Goal: Navigation & Orientation: Find specific page/section

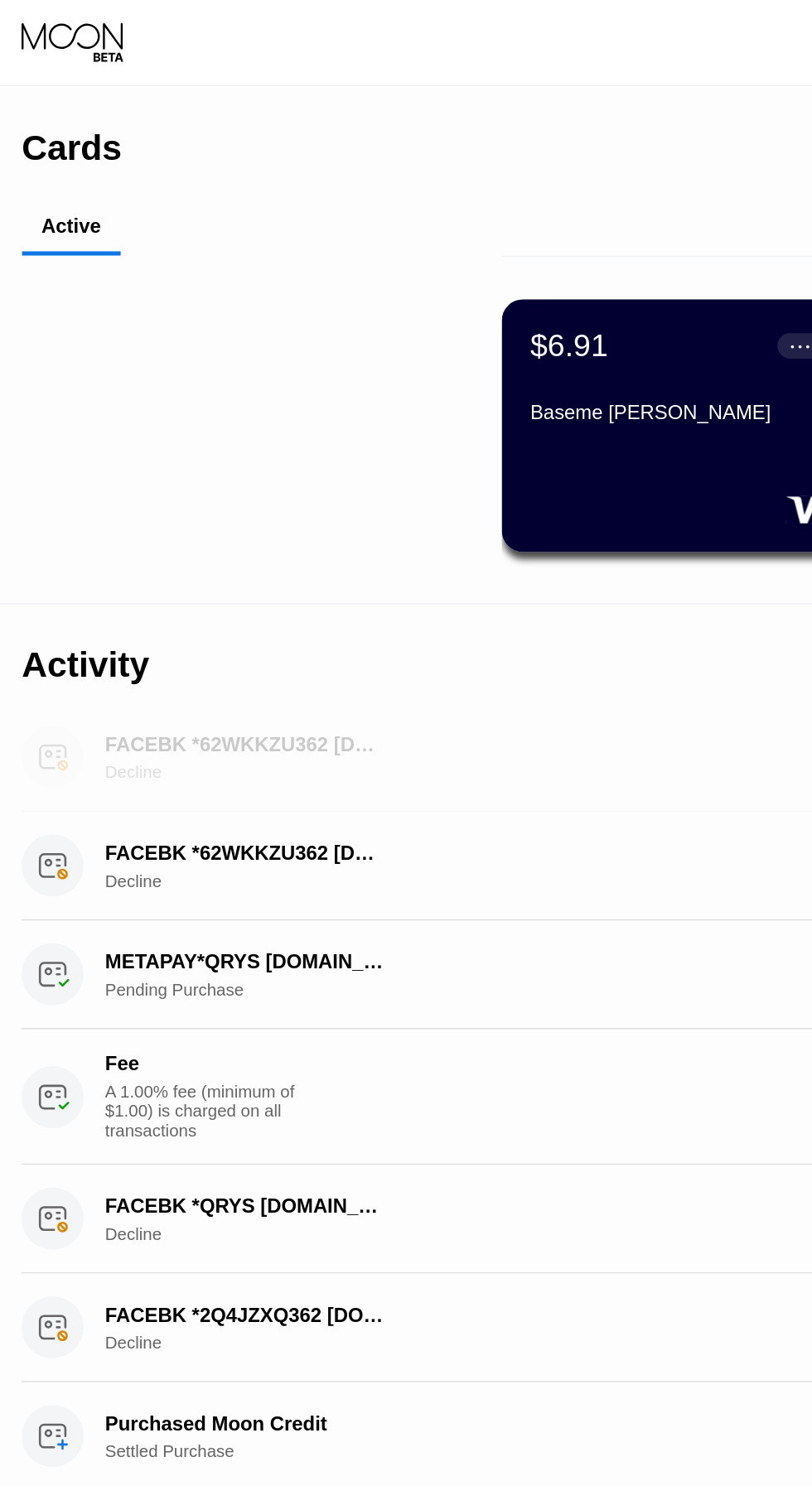
click at [263, 444] on div "FACEBK *62WKKZU362 [DOMAIN_NAME][URL] IE Decline" at bounding box center [186, 444] width 347 height 36
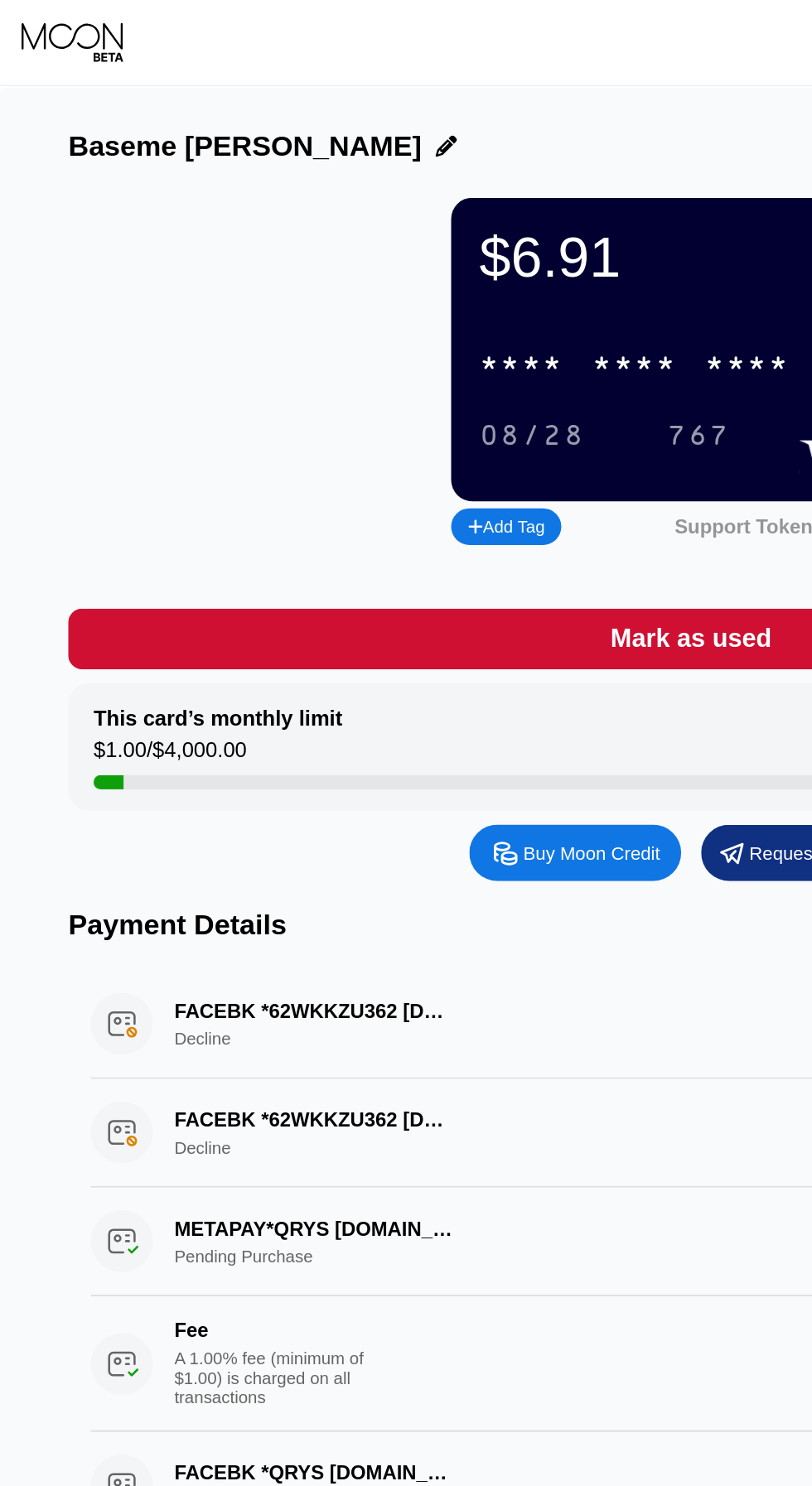
click at [328, 217] on div "* * * *" at bounding box center [306, 214] width 49 height 19
